Goal: Find specific page/section: Find specific page/section

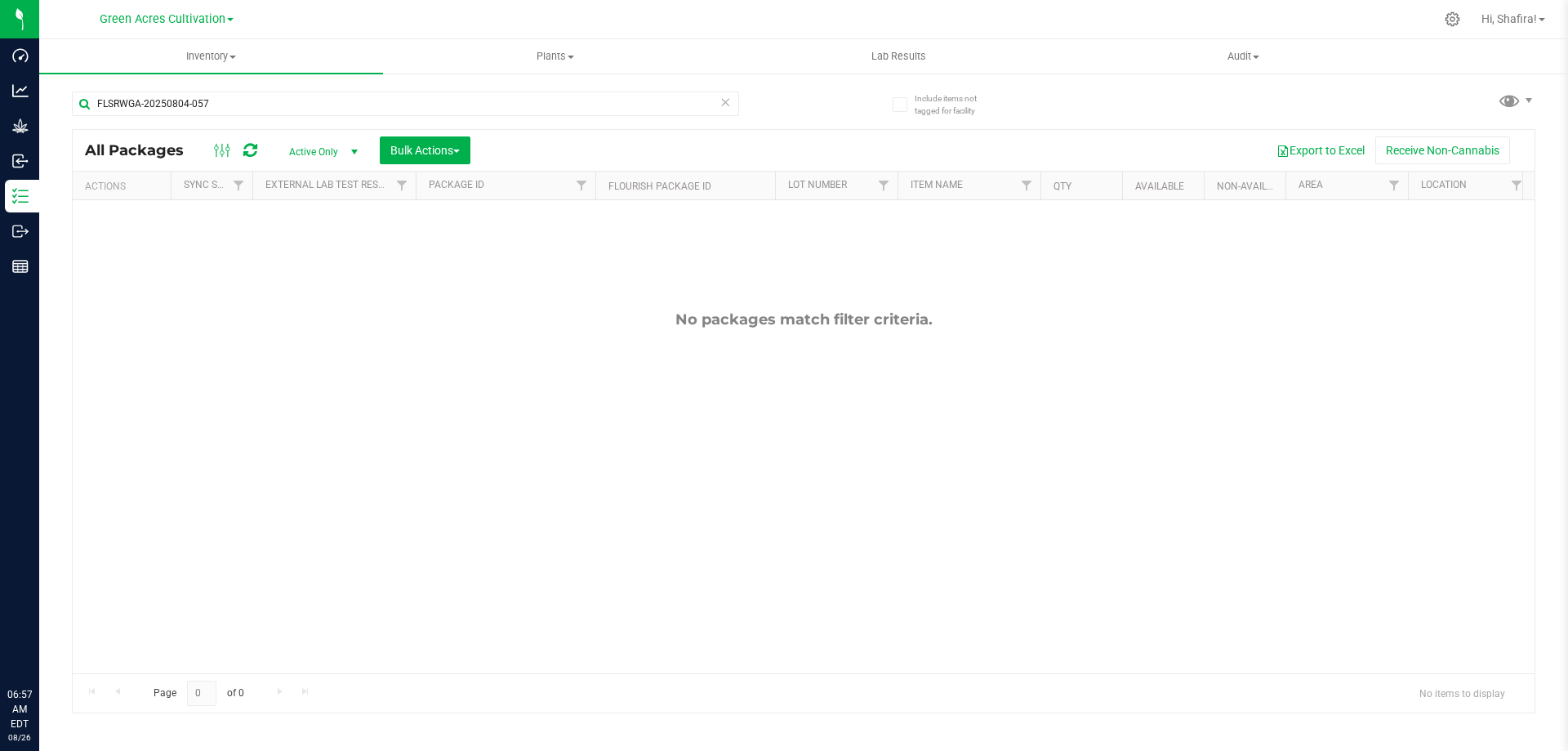
click at [228, 106] on input "FLSRWGA-20250804-057" at bounding box center [406, 104] width 667 height 25
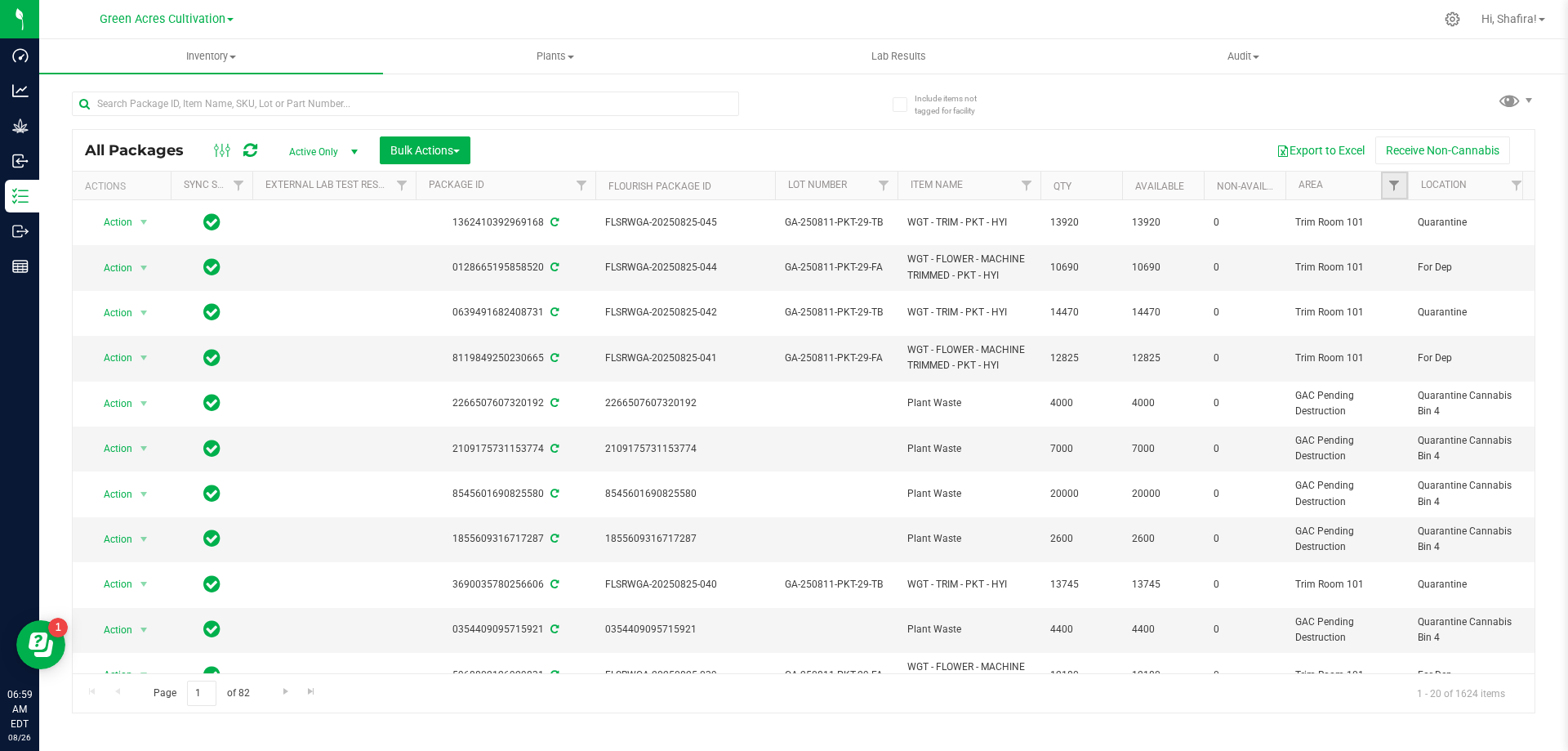
click at [1383, 183] on link "Filter" at bounding box center [1394, 186] width 27 height 28
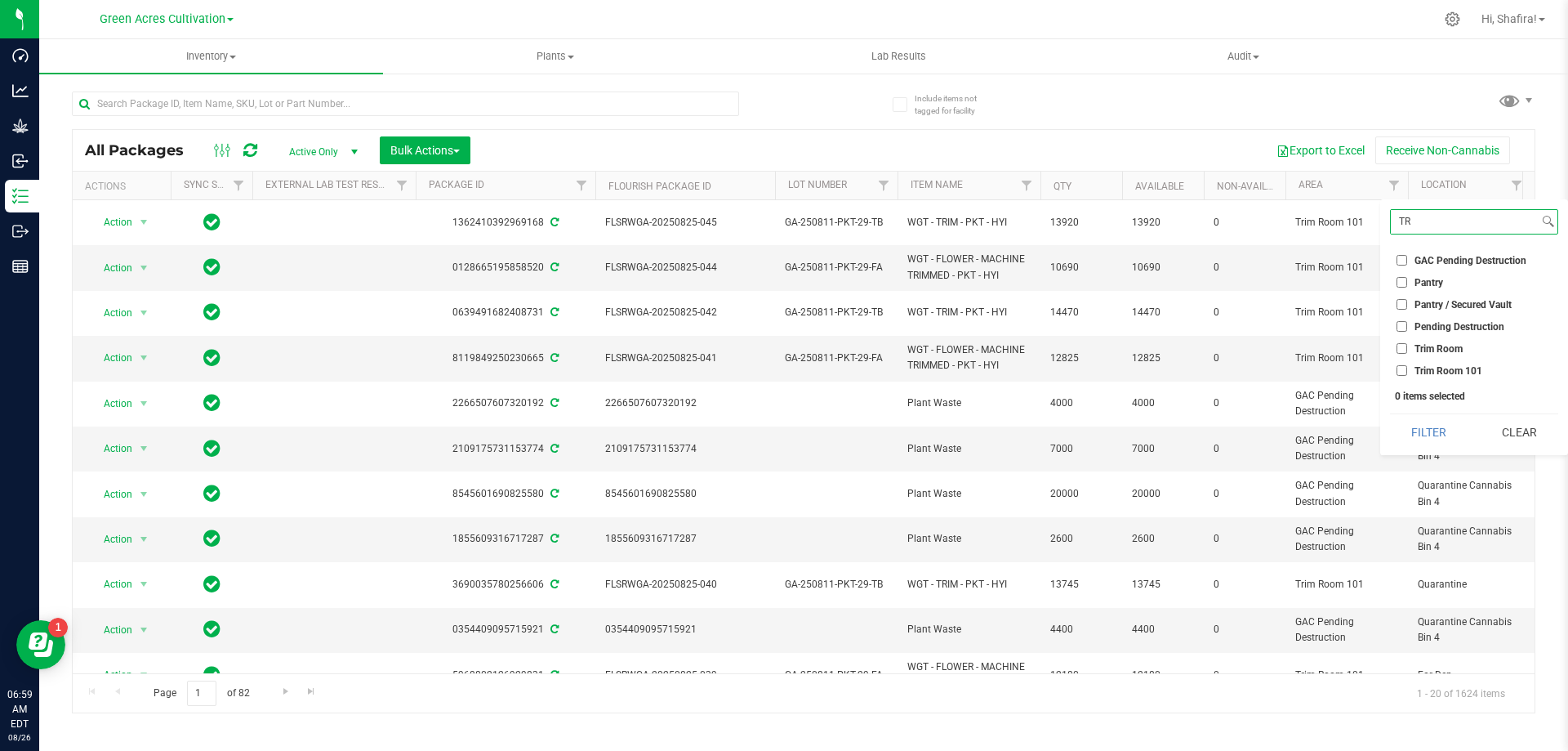
type input "TR"
click at [1432, 366] on span "Trim Room 101" at bounding box center [1447, 371] width 68 height 10
click at [1407, 365] on input "Trim Room 101" at bounding box center [1402, 371] width 11 height 11
checkbox input "true"
click at [1419, 433] on button "Filter" at bounding box center [1428, 431] width 78 height 36
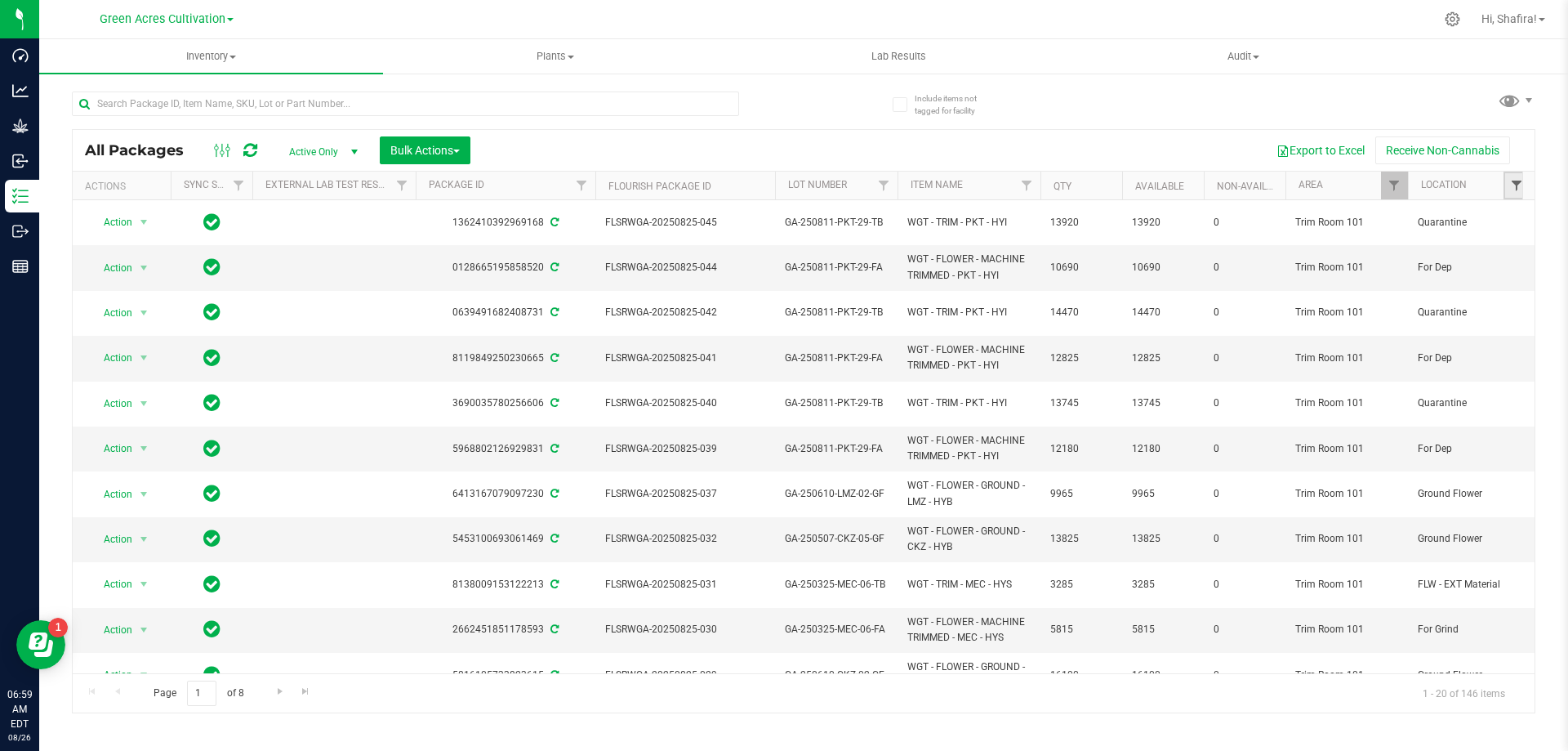
click at [1513, 184] on span "Filter" at bounding box center [1516, 185] width 13 height 13
type input "FOR"
click at [1416, 331] on span "For Grind" at bounding box center [1434, 327] width 40 height 10
click at [1407, 331] on input "For Grind" at bounding box center [1402, 327] width 11 height 11
checkbox input "true"
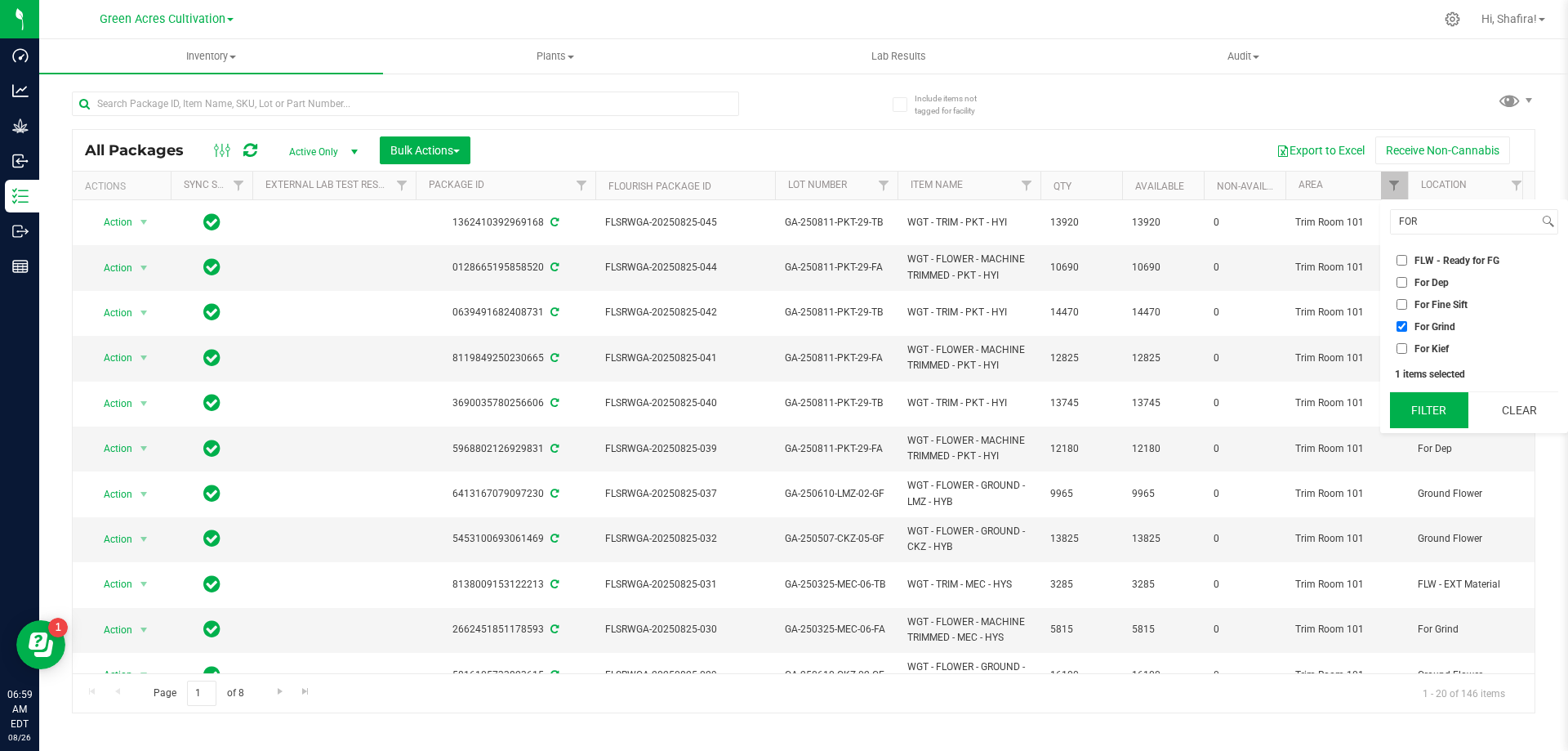
click at [1418, 402] on button "Filter" at bounding box center [1428, 409] width 78 height 36
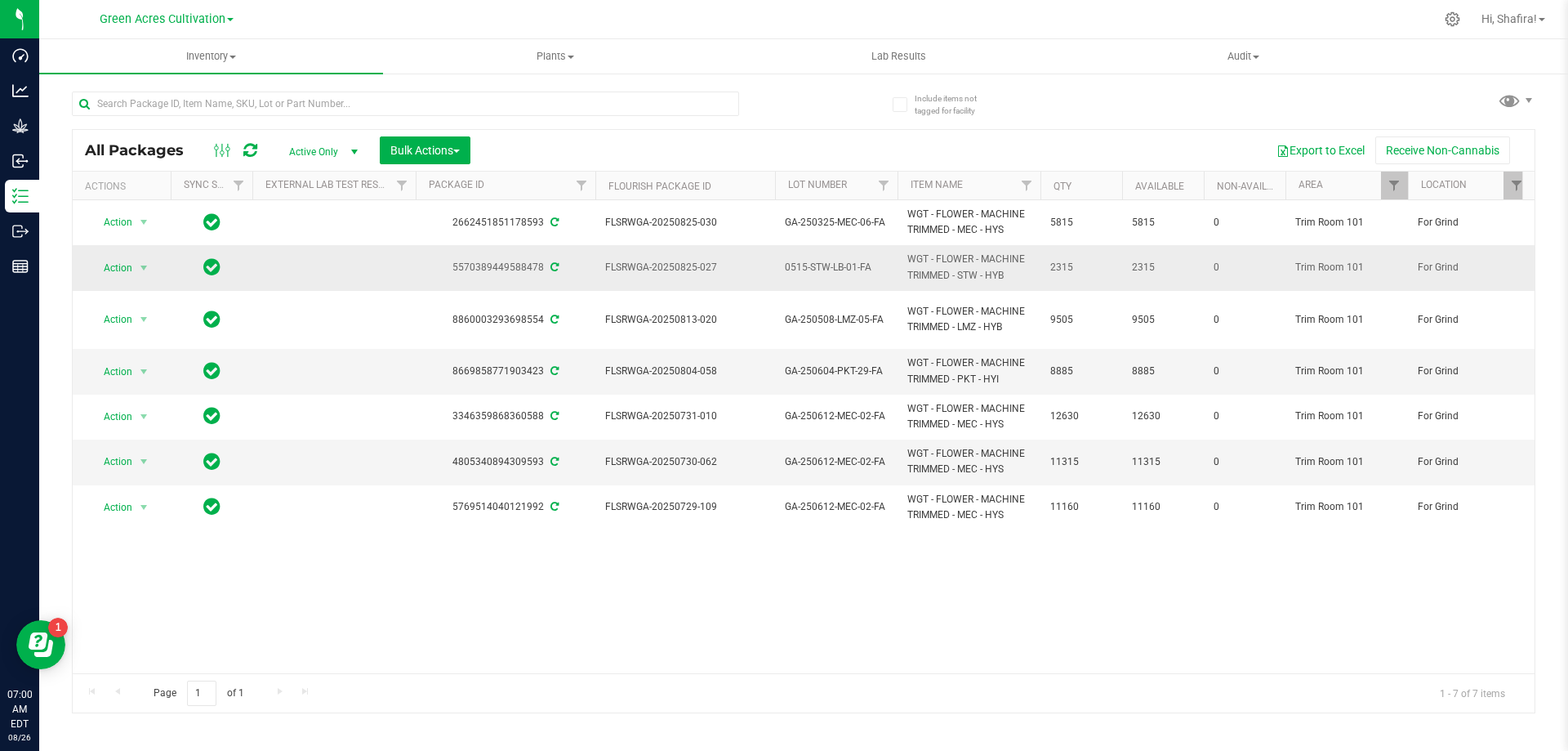
click at [846, 267] on span "0515-STW-LB-01-FA" at bounding box center [836, 268] width 103 height 16
click at [846, 267] on input "0515-STW-LB-01-FA" at bounding box center [832, 268] width 117 height 26
click at [851, 267] on input "0515-STW-LB-01-FA" at bounding box center [832, 268] width 117 height 26
click at [683, 264] on span "FLSRWGA-20250825-027" at bounding box center [685, 268] width 160 height 16
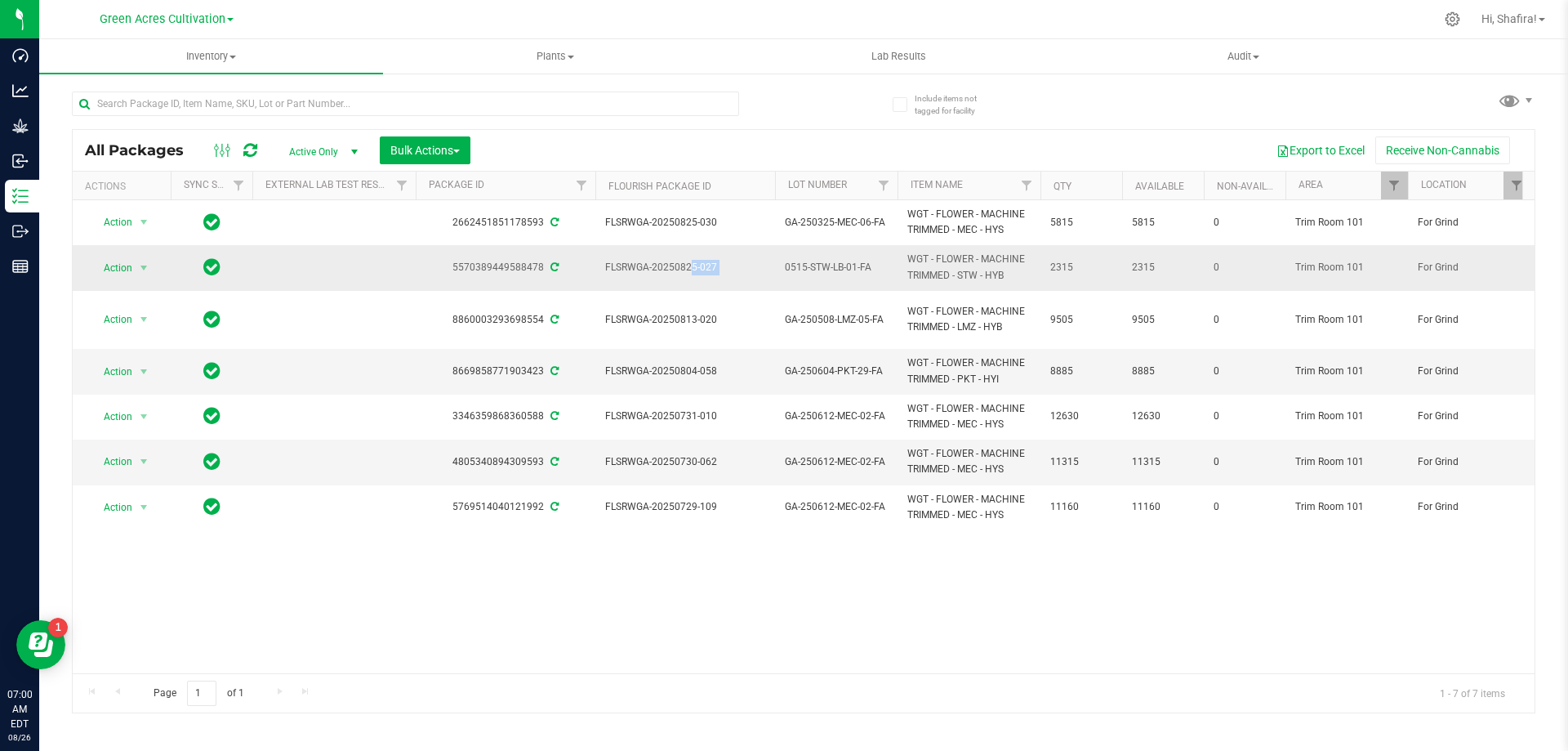
click at [683, 264] on span "FLSRWGA-20250825-027" at bounding box center [685, 268] width 160 height 16
copy tr "FLSRWGA-20250825-027"
click at [1397, 192] on span "Filter" at bounding box center [1394, 185] width 13 height 13
click at [1403, 365] on input "Trim Room 101" at bounding box center [1402, 371] width 11 height 11
checkbox input "false"
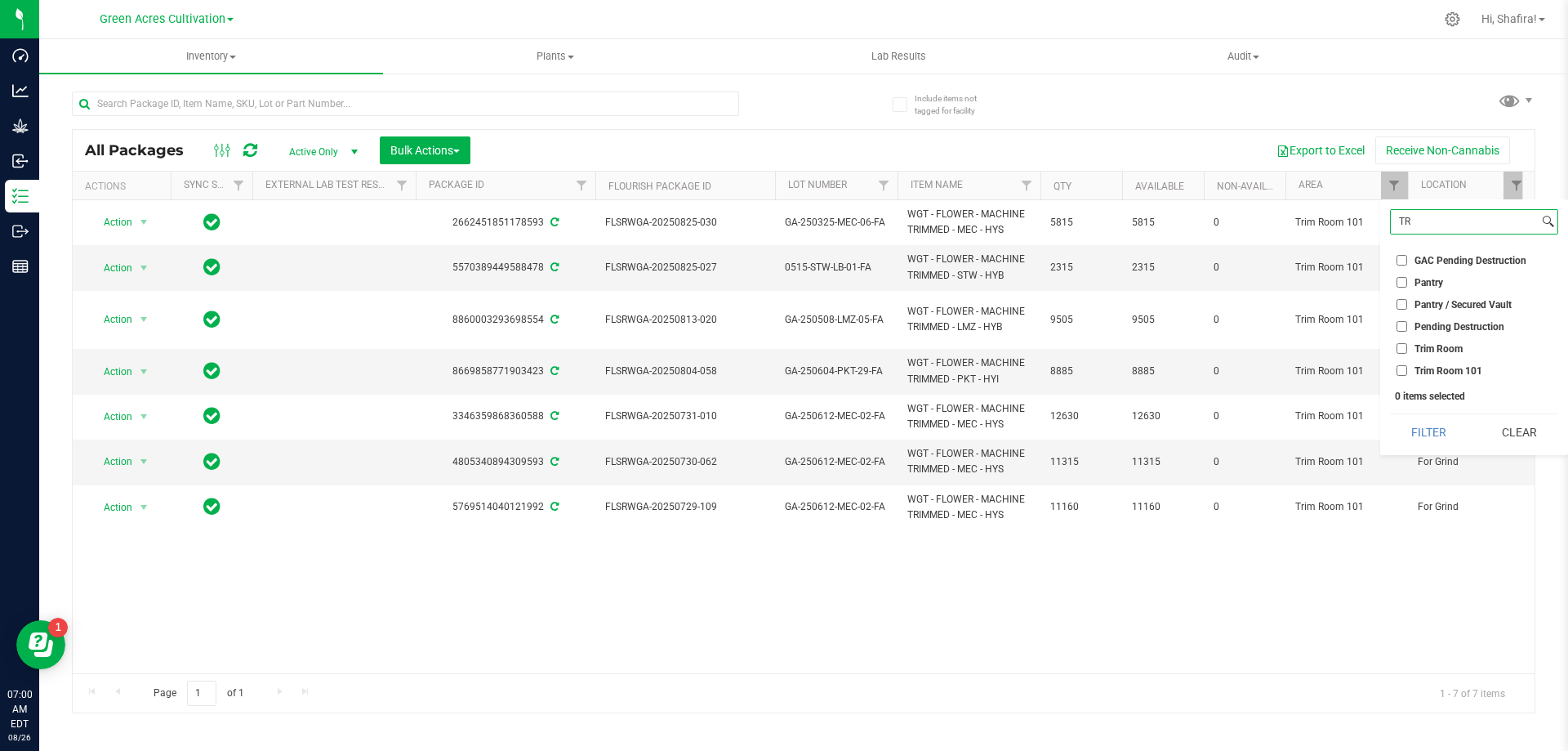
click at [1433, 232] on input "TR" at bounding box center [1464, 221] width 148 height 24
type input "DR"
click at [1425, 330] on li "Dry Room" at bounding box center [1473, 320] width 168 height 17
click at [1420, 319] on span "Dry Room" at bounding box center [1435, 321] width 43 height 10
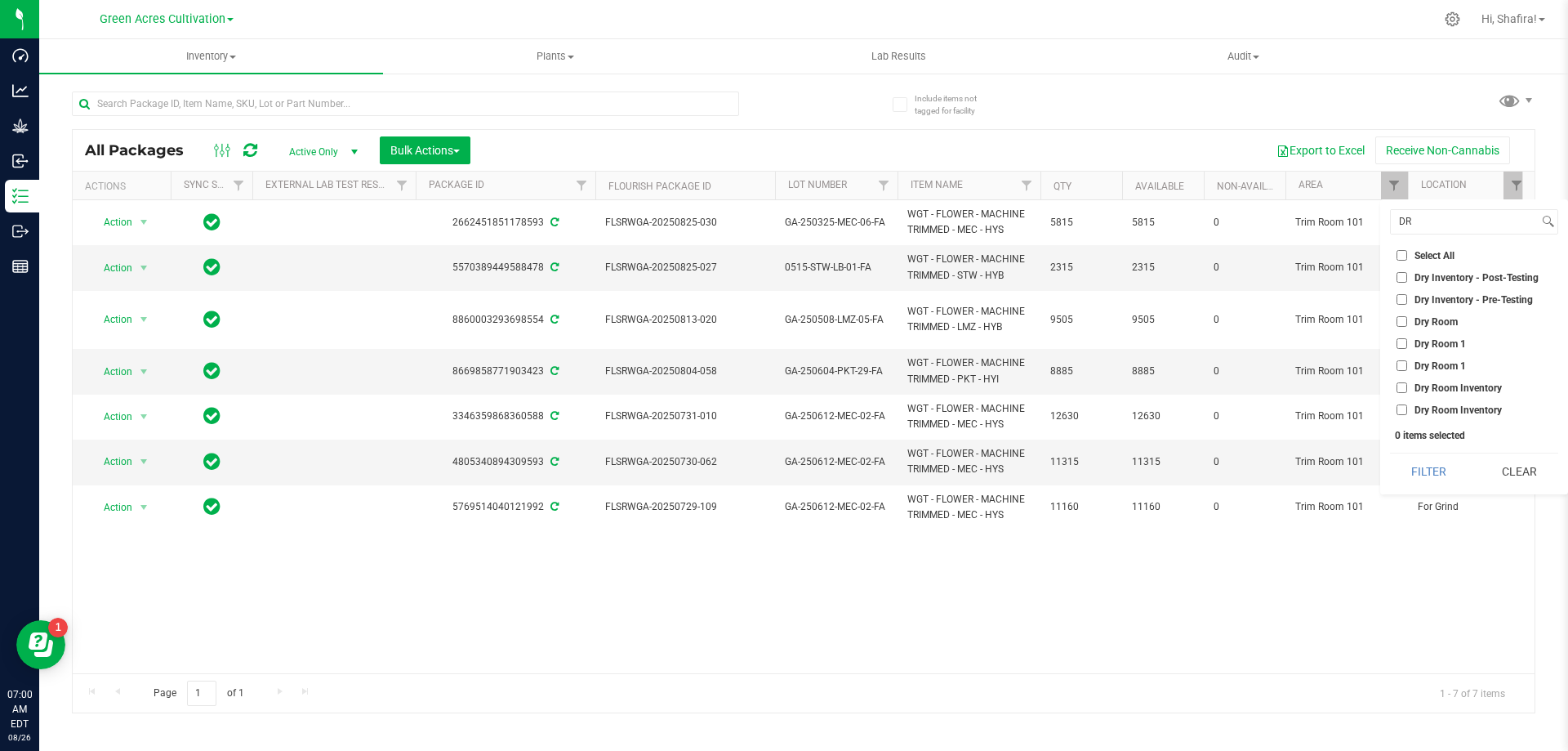
click at [1407, 319] on input "Dry Room" at bounding box center [1402, 321] width 11 height 11
checkbox input "true"
click at [1440, 474] on button "Filter" at bounding box center [1428, 471] width 78 height 36
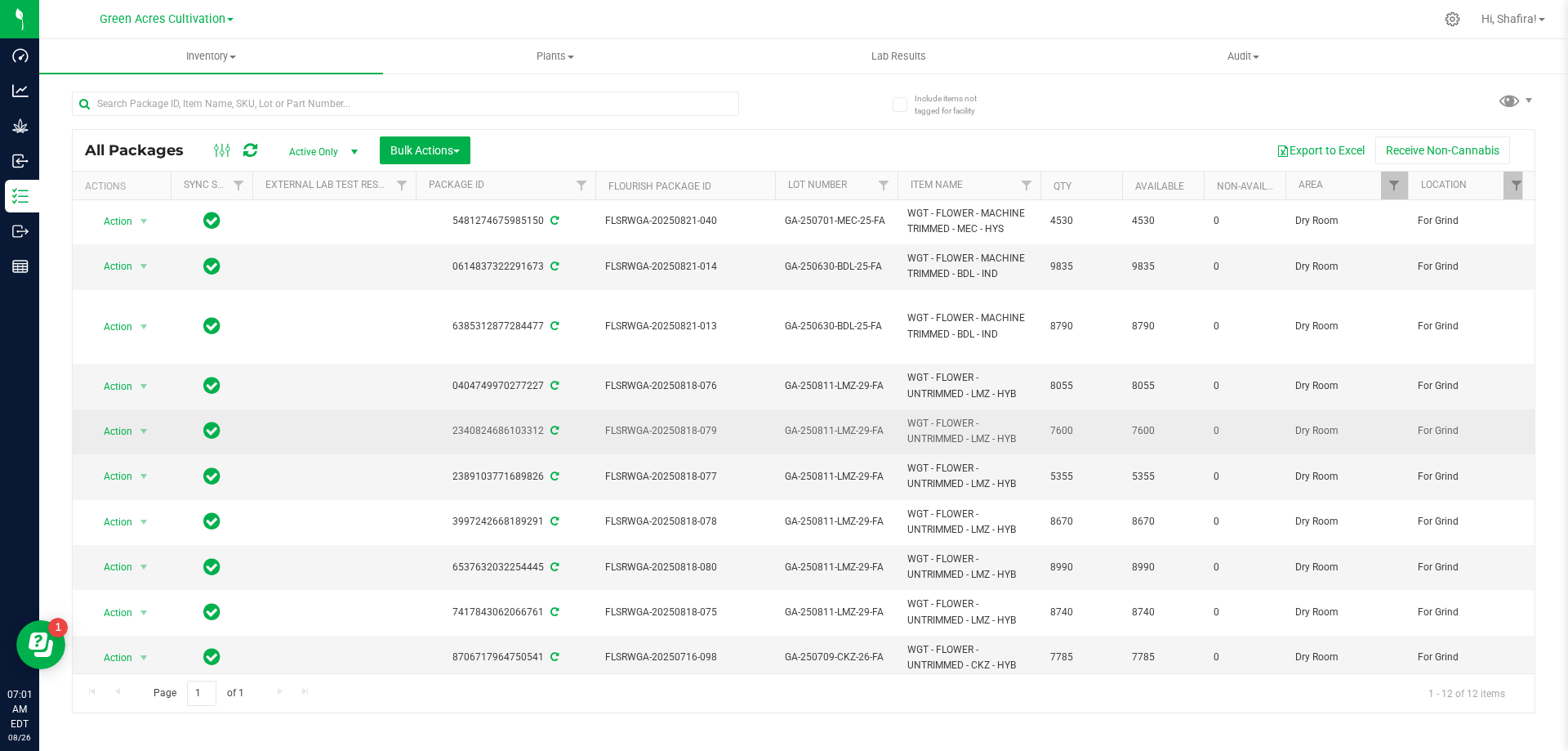
scroll to position [110, 0]
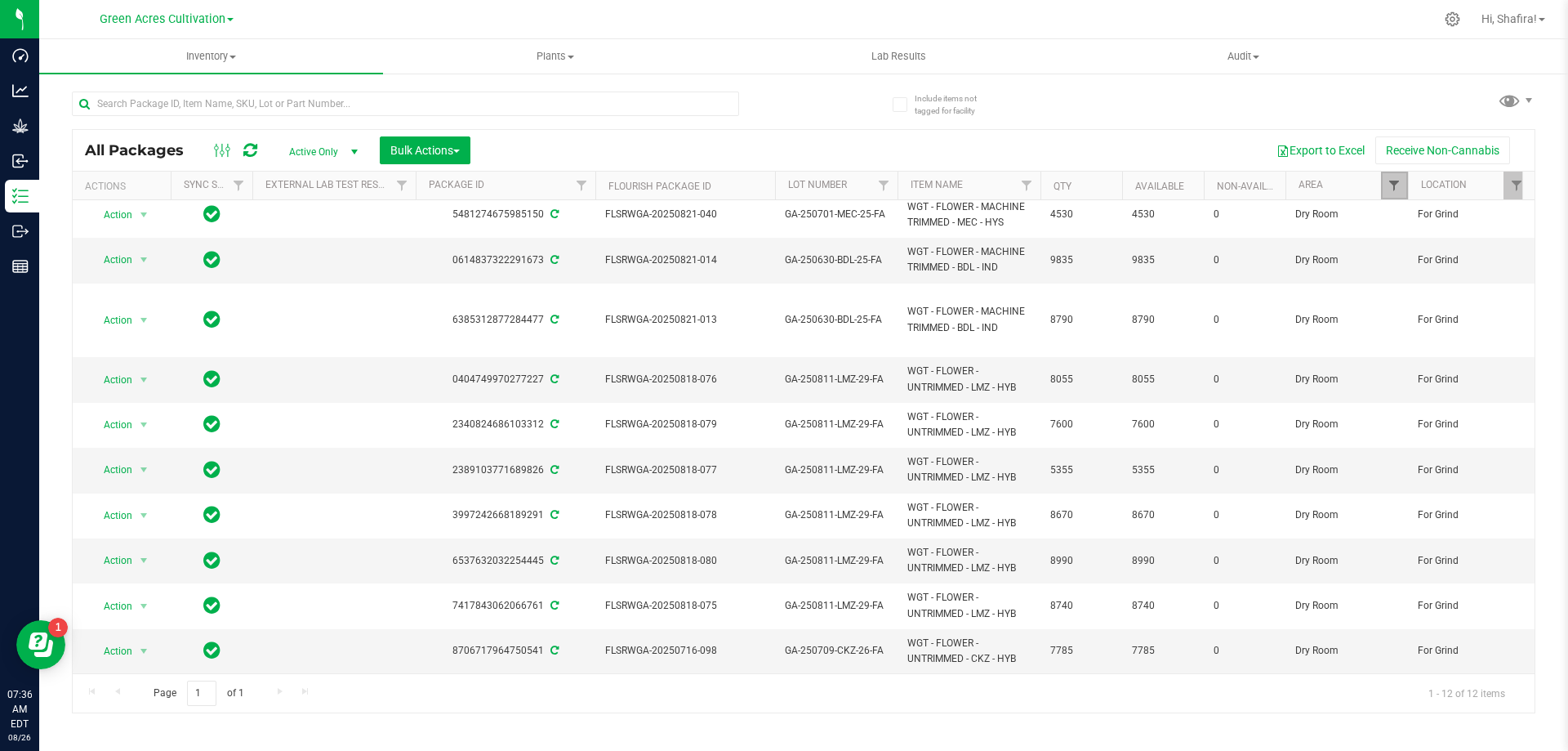
click at [1388, 187] on span "Filter" at bounding box center [1394, 185] width 13 height 13
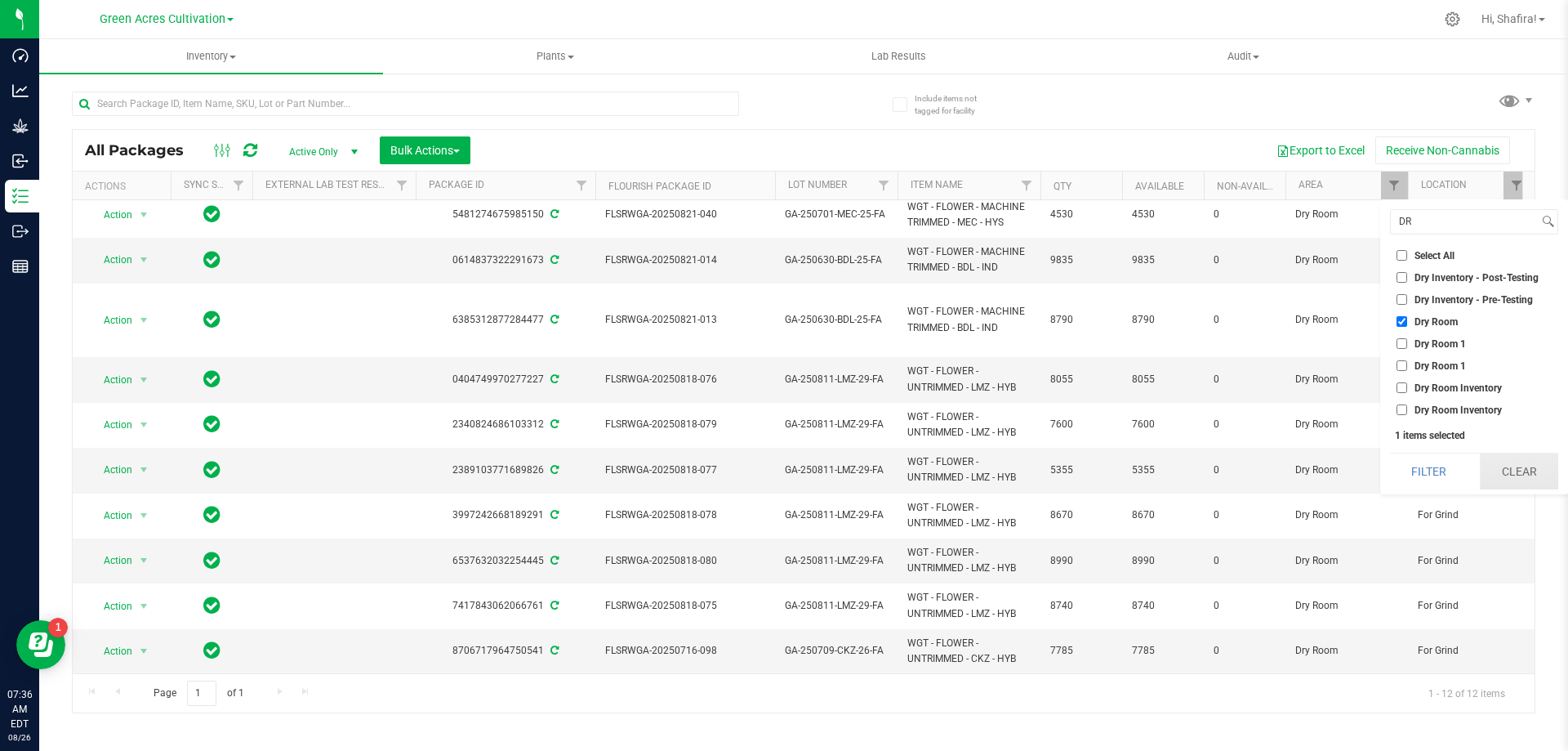
click at [1487, 479] on button "Clear" at bounding box center [1518, 471] width 78 height 36
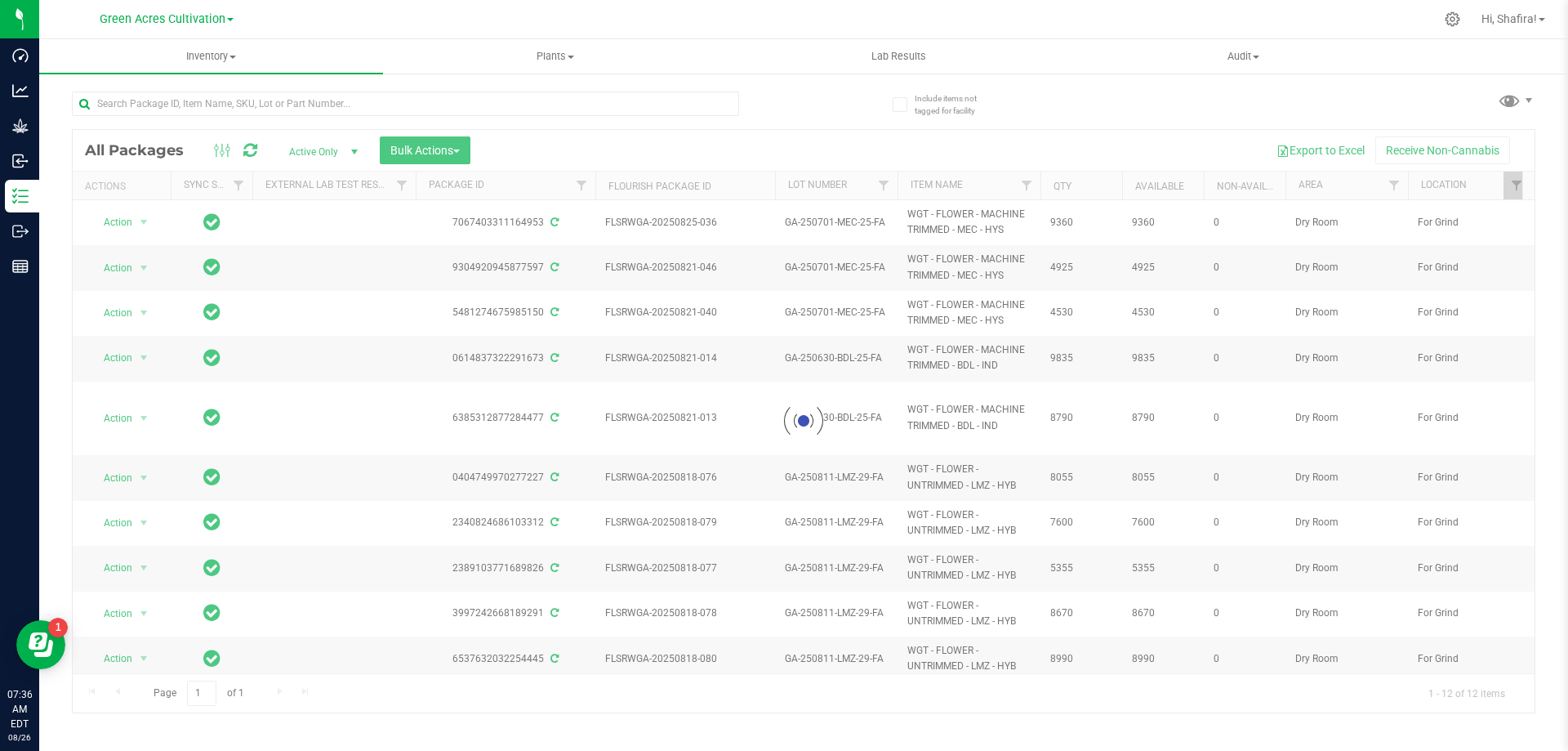
checkbox input "true"
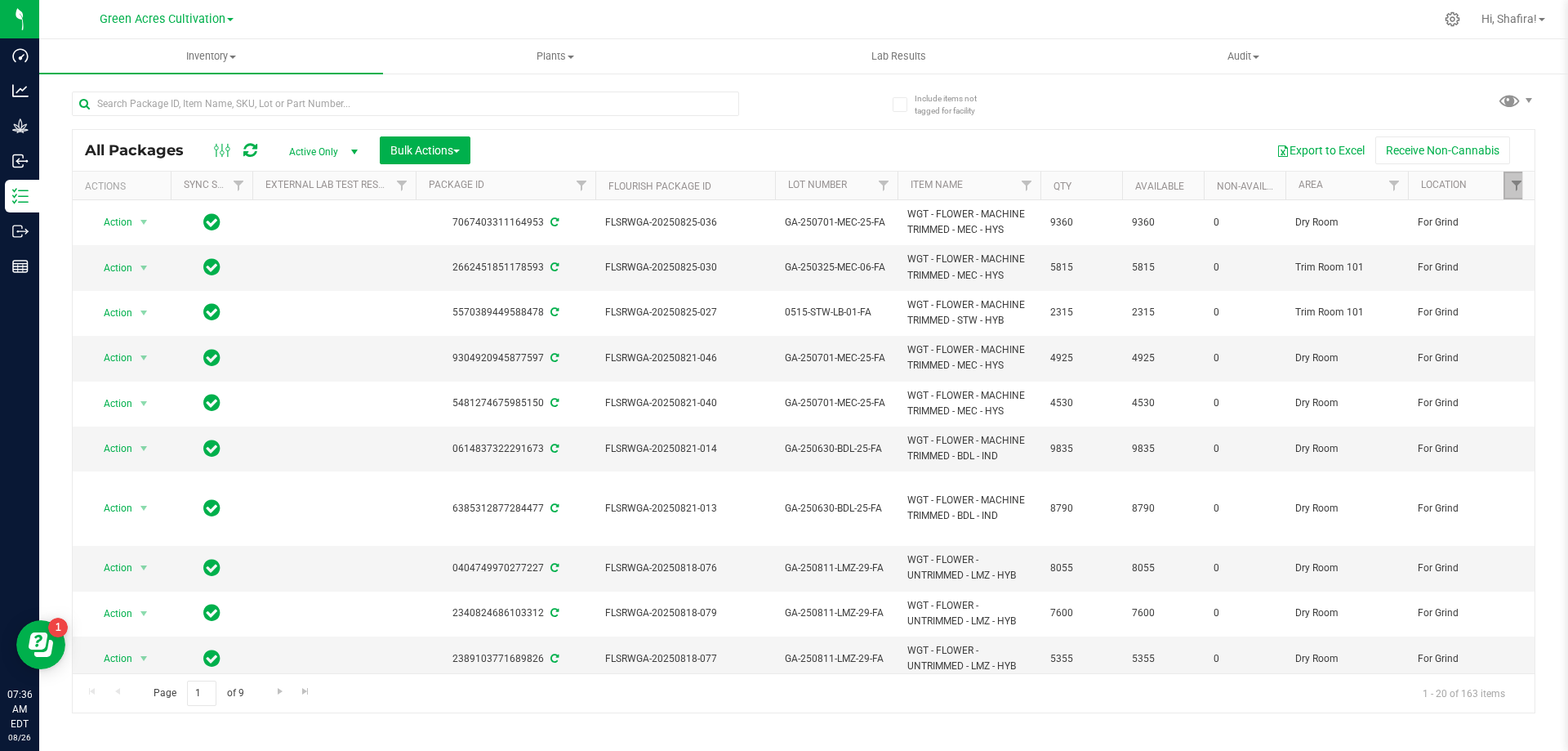
click at [1506, 188] on link "Filter" at bounding box center [1516, 186] width 27 height 28
click at [1524, 409] on button "Clear" at bounding box center [1518, 409] width 78 height 36
